Goal: Task Accomplishment & Management: Manage account settings

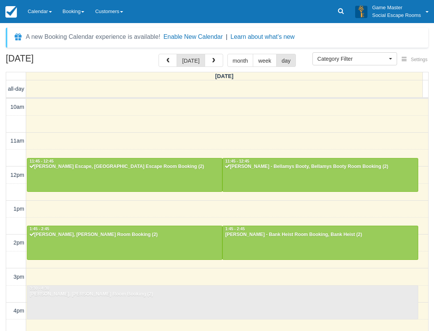
select select
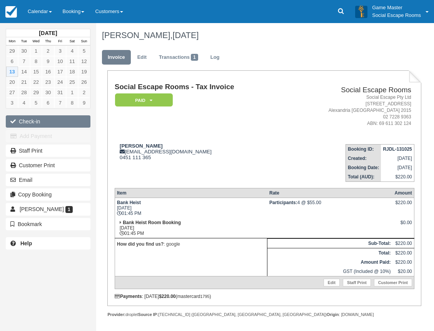
click at [75, 117] on button "Check-in" at bounding box center [48, 121] width 85 height 12
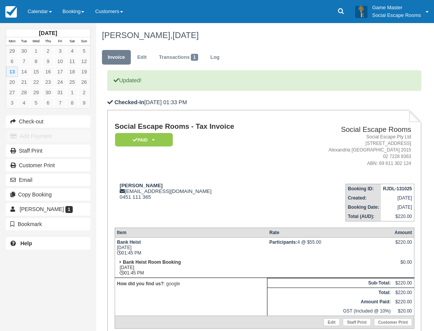
click at [191, 173] on td "Social Escape Rooms - Tax Invoice Paid   Pending Reserved Deposit Blocked for C…" at bounding box center [201, 150] width 172 height 55
click at [37, 13] on link "Calendar" at bounding box center [39, 11] width 35 height 23
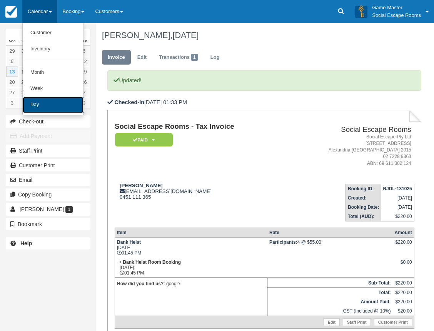
click at [39, 106] on link "Day" at bounding box center [53, 105] width 61 height 16
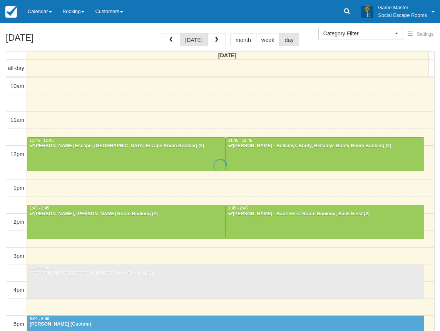
select select
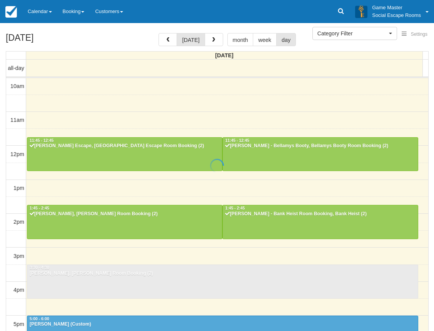
scroll to position [102, 0]
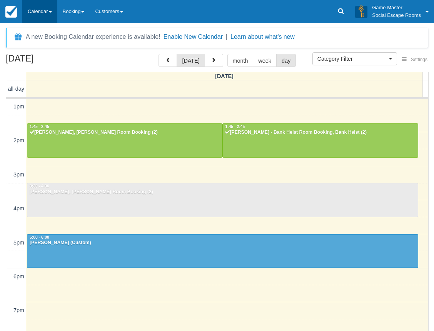
click at [36, 9] on link "Calendar" at bounding box center [39, 11] width 35 height 23
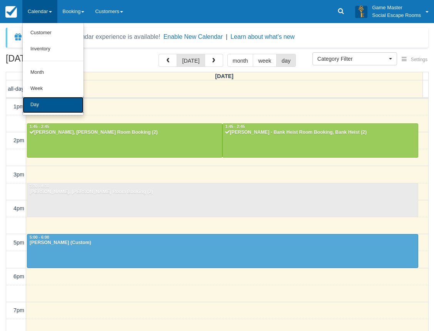
click at [36, 105] on link "Day" at bounding box center [53, 105] width 61 height 16
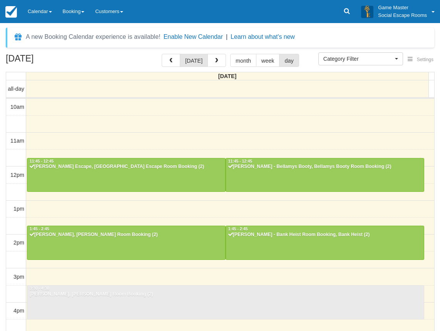
select select
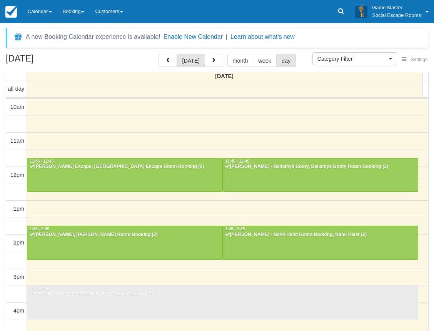
scroll to position [102, 0]
